Goal: Information Seeking & Learning: Learn about a topic

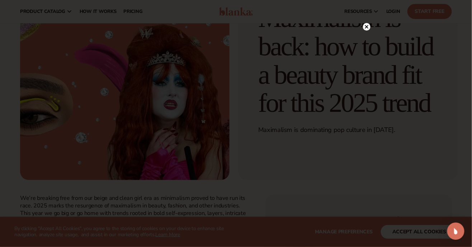
scroll to position [94, 0]
click at [370, 41] on div at bounding box center [236, 123] width 472 height 247
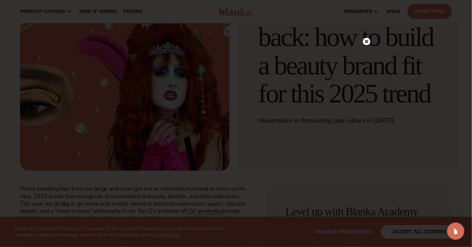
scroll to position [111, 0]
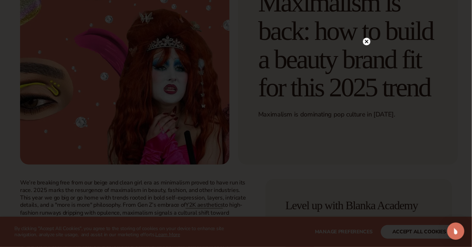
click at [375, 39] on div at bounding box center [236, 123] width 472 height 247
click at [368, 42] on circle at bounding box center [367, 42] width 8 height 8
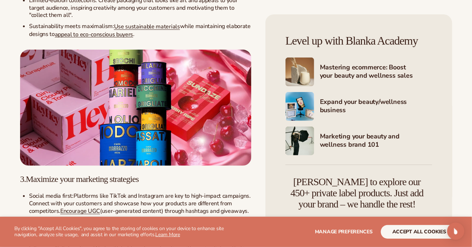
scroll to position [912, 0]
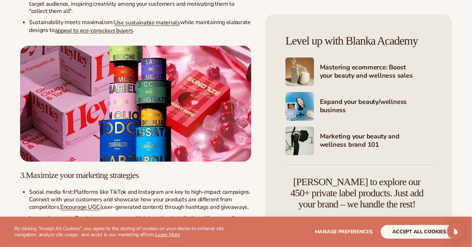
click at [121, 142] on img at bounding box center [136, 104] width 232 height 116
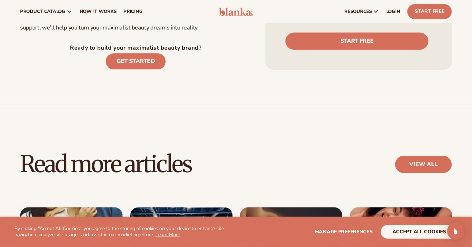
scroll to position [1301, 0]
